Goal: Task Accomplishment & Management: Complete application form

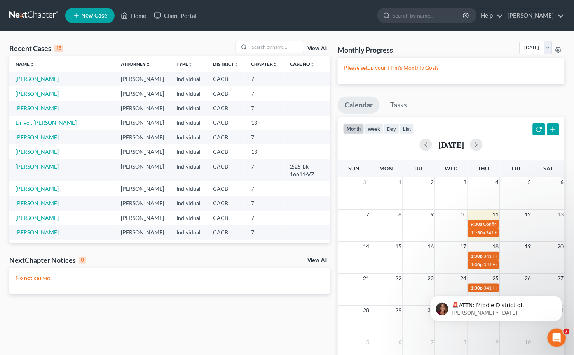
click at [209, 340] on div "Recent Cases 15 View All Name unfold_more expand_more expand_less Attorney unfo…" at bounding box center [169, 211] width 329 height 341
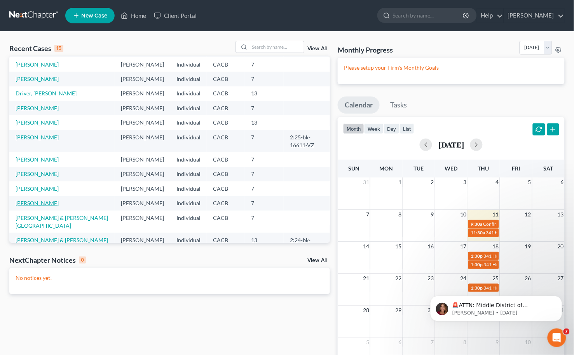
scroll to position [43, 0]
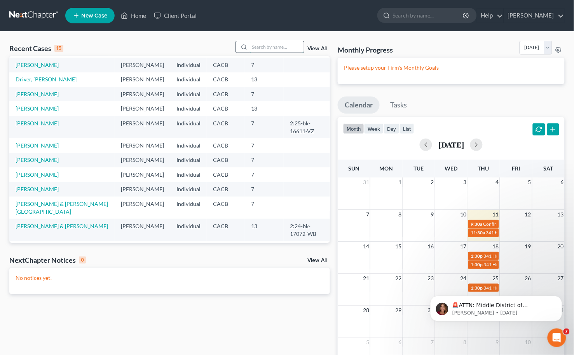
click at [254, 44] on input "search" at bounding box center [277, 46] width 54 height 11
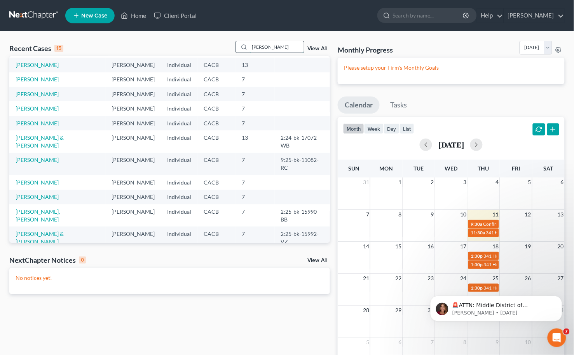
type input "[PERSON_NAME]"
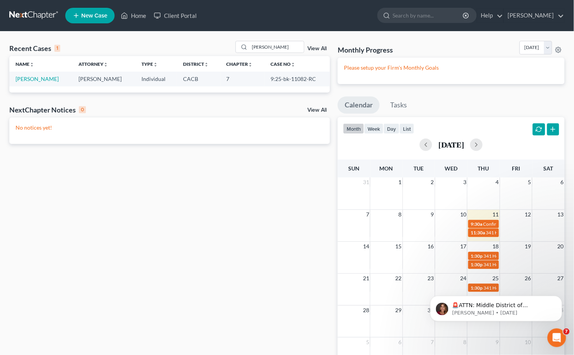
click at [31, 75] on td "[PERSON_NAME]" at bounding box center [40, 79] width 63 height 14
click at [34, 76] on link "[PERSON_NAME]" at bounding box center [37, 78] width 43 height 7
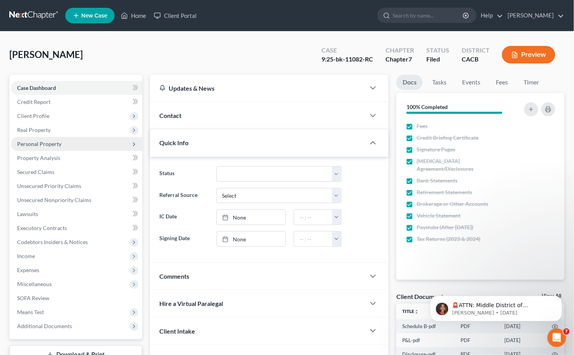
click at [52, 145] on span "Personal Property" at bounding box center [39, 143] width 44 height 7
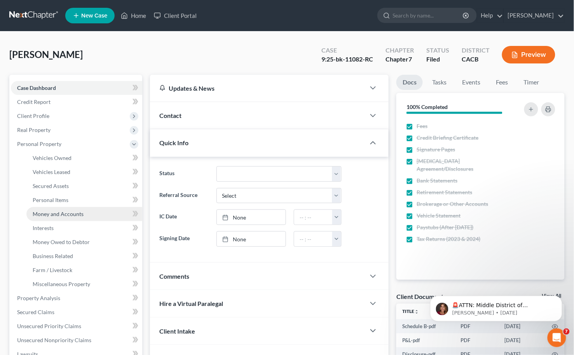
click at [73, 213] on span "Money and Accounts" at bounding box center [58, 213] width 51 height 7
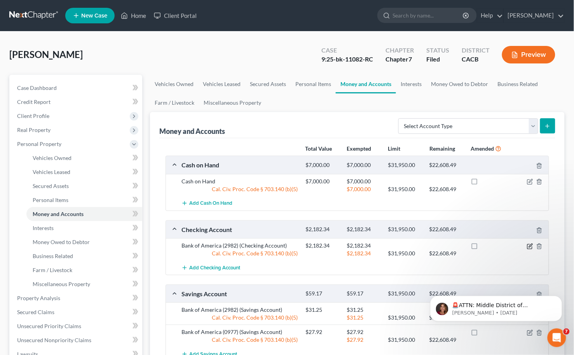
click at [534, 246] on icon "button" at bounding box center [530, 246] width 6 height 6
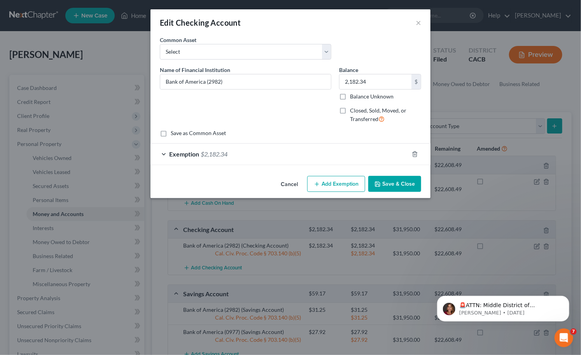
click at [367, 158] on div "Exemption $2,182.34" at bounding box center [279, 153] width 258 height 21
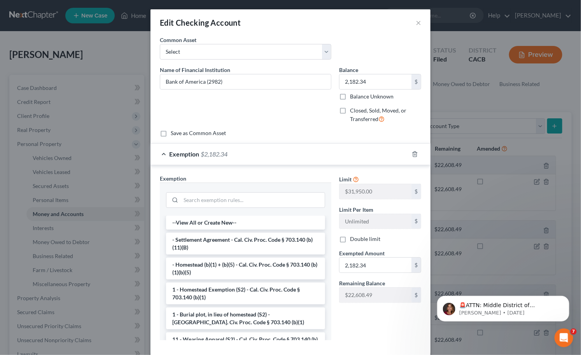
click at [364, 154] on div "Exemption $2,182.34" at bounding box center [279, 153] width 258 height 21
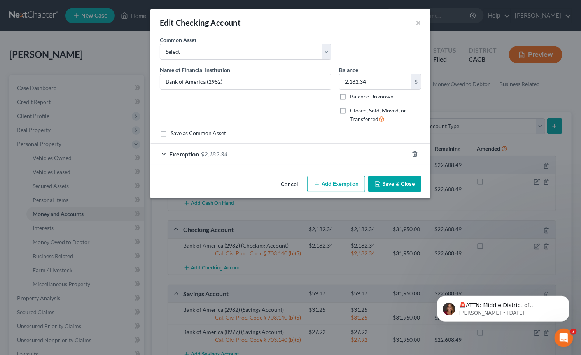
click at [169, 152] on span "Exemption" at bounding box center [184, 153] width 30 height 7
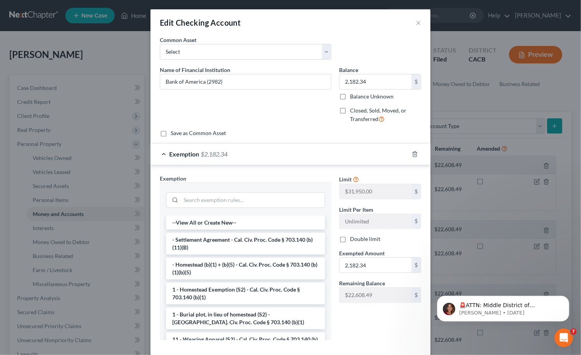
click at [483, 86] on div "Edit Checking Account × An exemption set must first be selected from the Filing…" at bounding box center [290, 177] width 581 height 355
click at [416, 21] on button "×" at bounding box center [418, 22] width 5 height 9
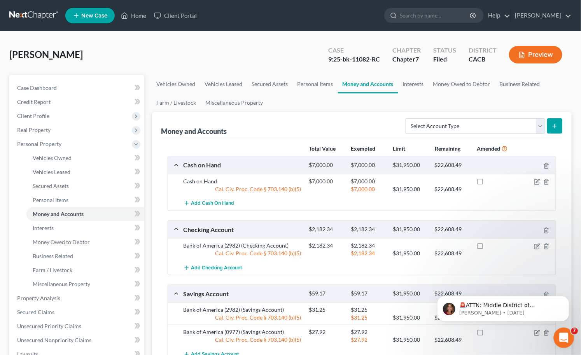
click at [567, 338] on icon "Open Intercom Messenger" at bounding box center [562, 336] width 13 height 13
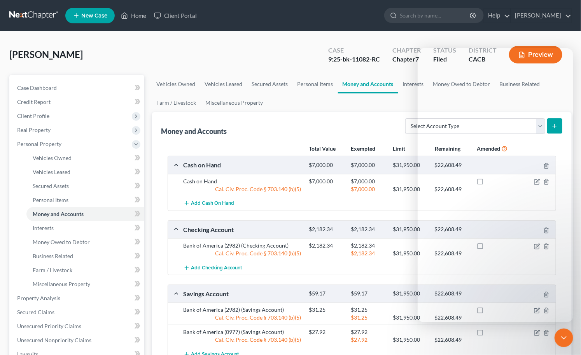
click at [364, 140] on div "Total Value Exempted Limit Remaining Amended Cash on Hand $7,000.00 $7,000.00 $…" at bounding box center [361, 259] width 401 height 242
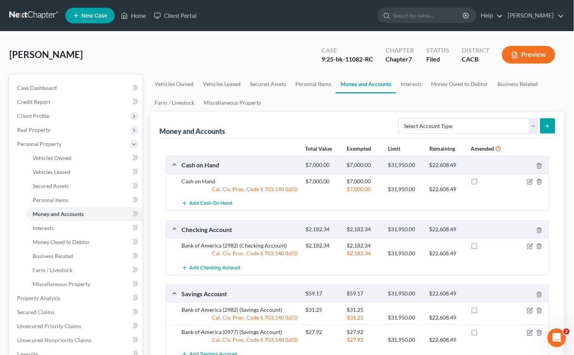
click at [534, 249] on div at bounding box center [529, 245] width 41 height 8
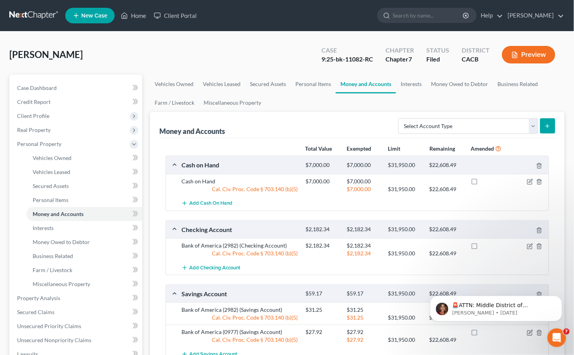
click at [527, 241] on div at bounding box center [529, 245] width 41 height 8
click at [528, 245] on icon "button" at bounding box center [530, 246] width 6 height 6
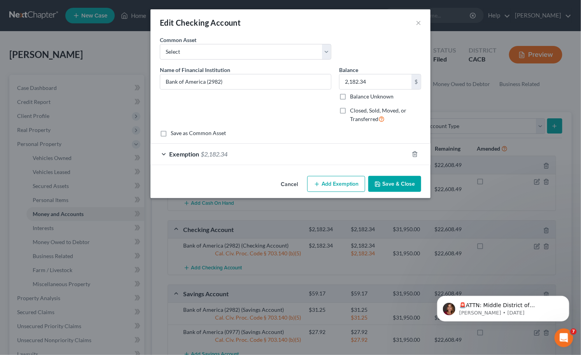
click at [313, 153] on div "Exemption $2,182.34" at bounding box center [279, 153] width 258 height 21
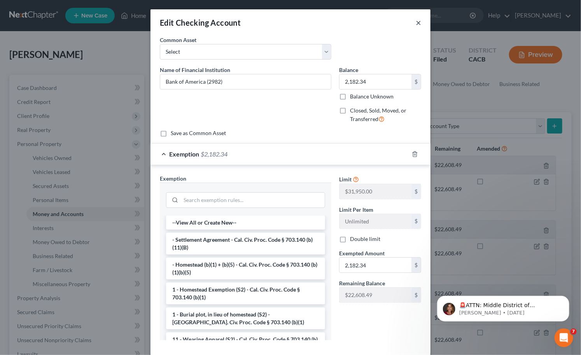
drag, startPoint x: 419, startPoint y: 22, endPoint x: 414, endPoint y: 22, distance: 5.1
click at [418, 22] on div "Edit Checking Account ×" at bounding box center [290, 22] width 280 height 26
click at [416, 22] on button "×" at bounding box center [418, 22] width 5 height 9
